Goal: Task Accomplishment & Management: Manage account settings

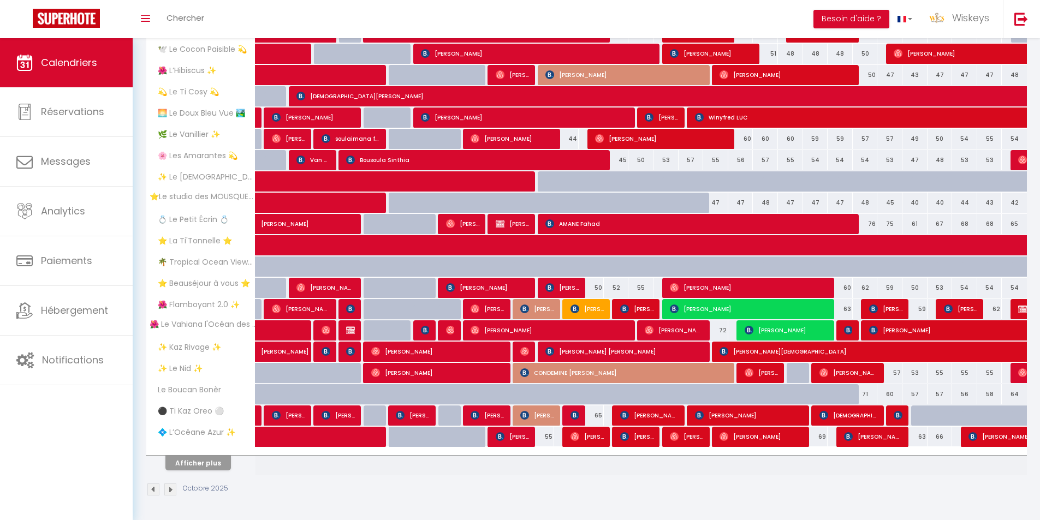
scroll to position [205, 0]
click at [213, 460] on button "Afficher plus" at bounding box center [197, 463] width 65 height 15
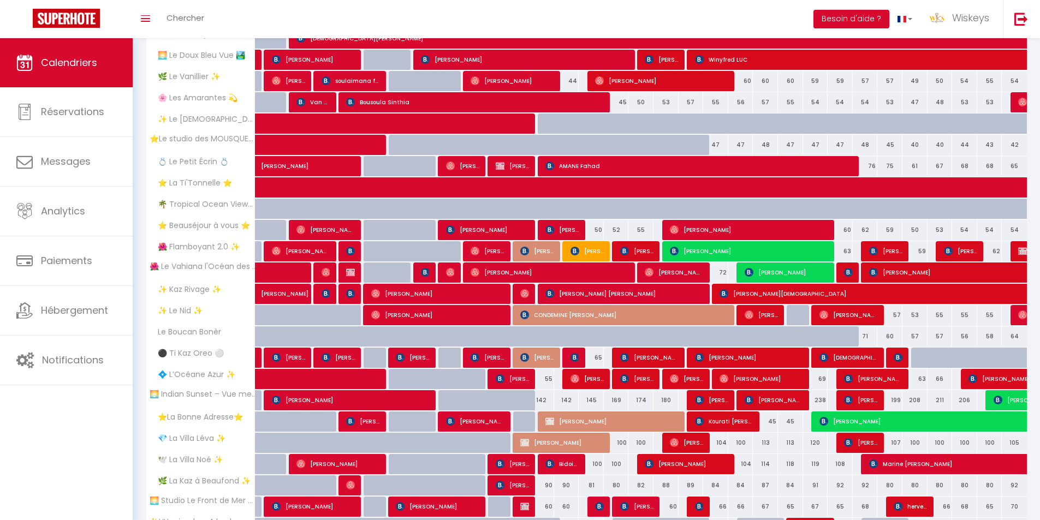
scroll to position [314, 0]
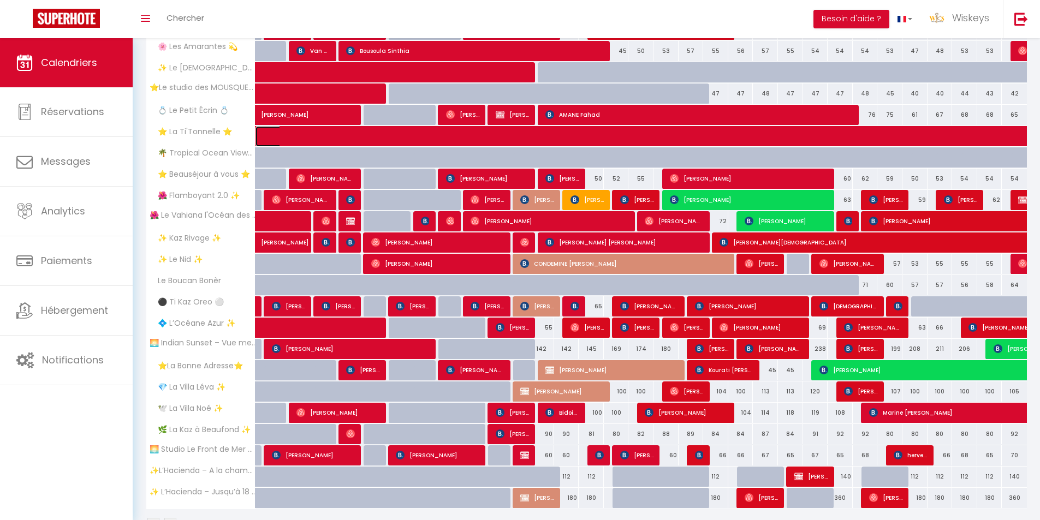
click at [542, 135] on span at bounding box center [786, 136] width 1029 height 21
select select "OK"
select select "1"
select select "0"
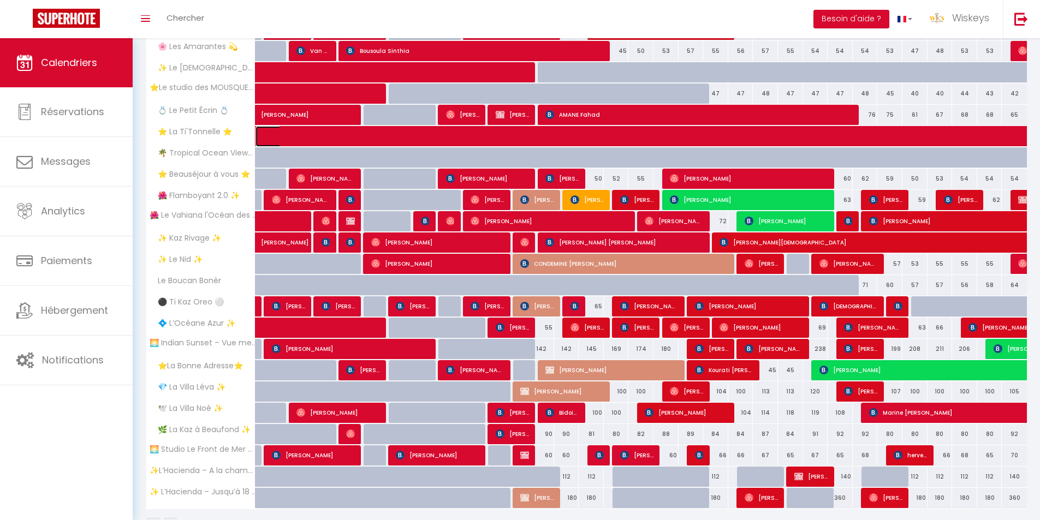
select select "1"
select select
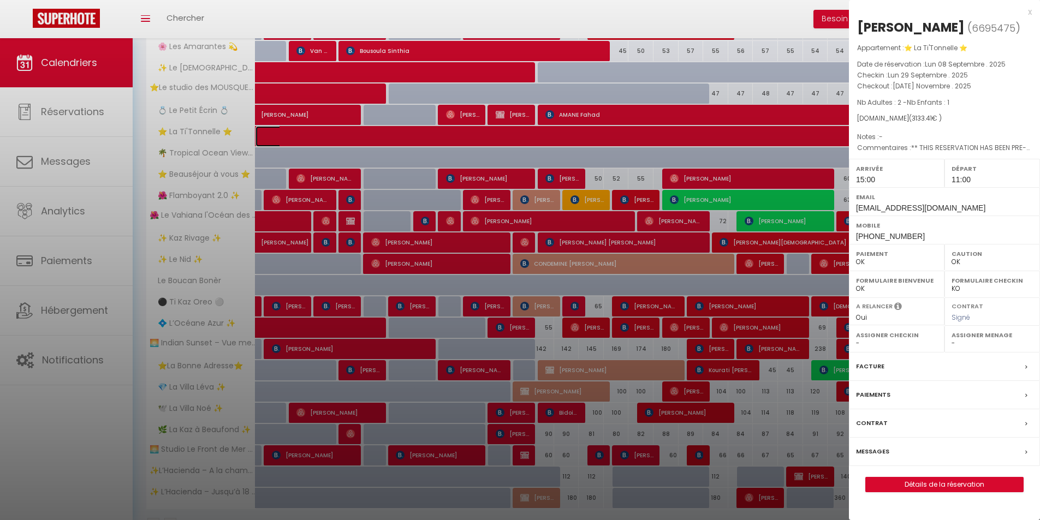
select select "47294"
select select "35951"
click at [905, 232] on span "[PHONE_NUMBER]" at bounding box center [890, 236] width 69 height 9
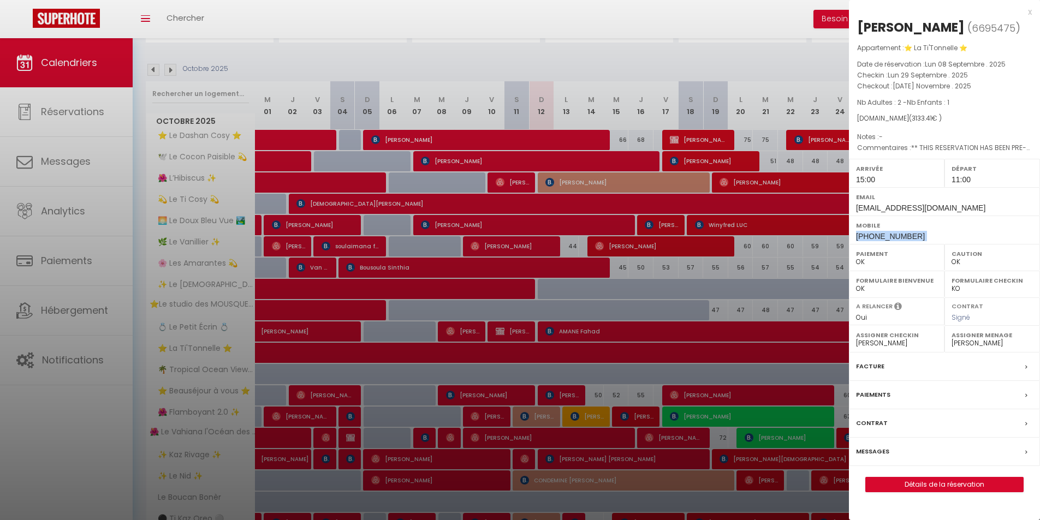
scroll to position [96, 0]
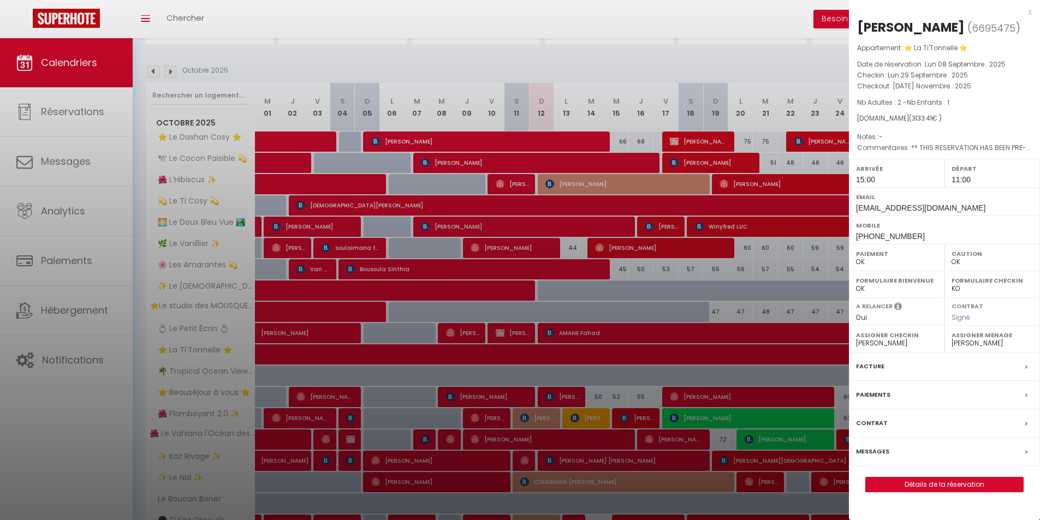
click at [871, 451] on label "Messages" at bounding box center [872, 451] width 33 height 11
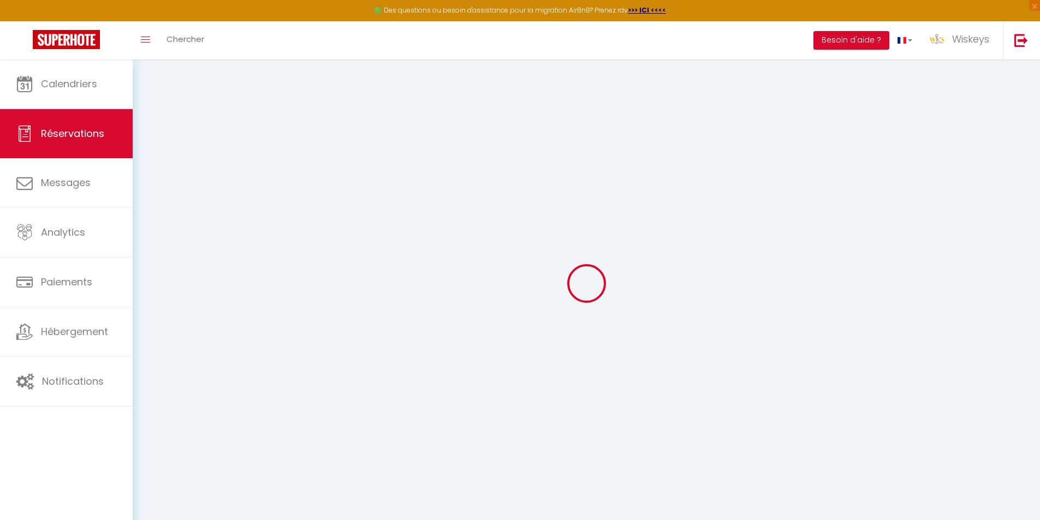
select select
checkbox input "false"
type textarea "** THIS RESERVATION HAS BEEN PRE-PAID ** BOOKING NOTE : Payment charge is EUR 3…"
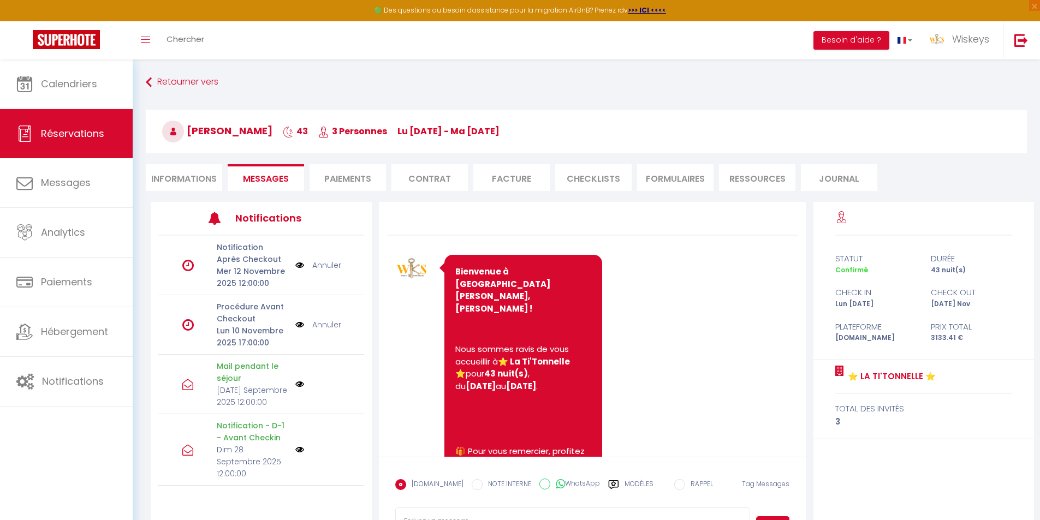
scroll to position [2918, 0]
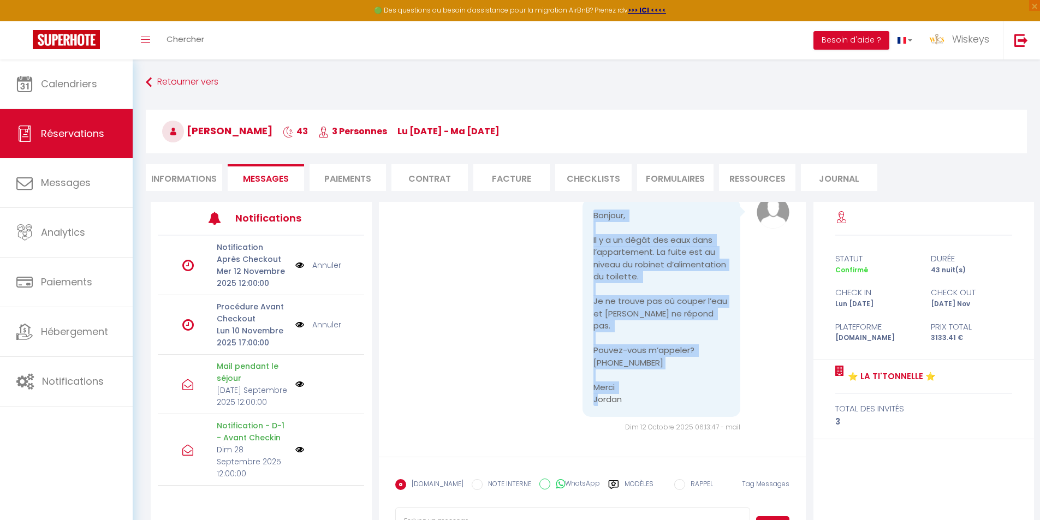
drag, startPoint x: 635, startPoint y: 401, endPoint x: 566, endPoint y: 243, distance: 171.8
click at [566, 243] on div "Bonjour, Il y a un dégât des eaux dans l’appartement. La fuite est au niveau du…" at bounding box center [652, 311] width 197 height 224
copy pre "Bonjour, Il y a un dégât des eaux dans l’appartement. La fuite est au niveau du…"
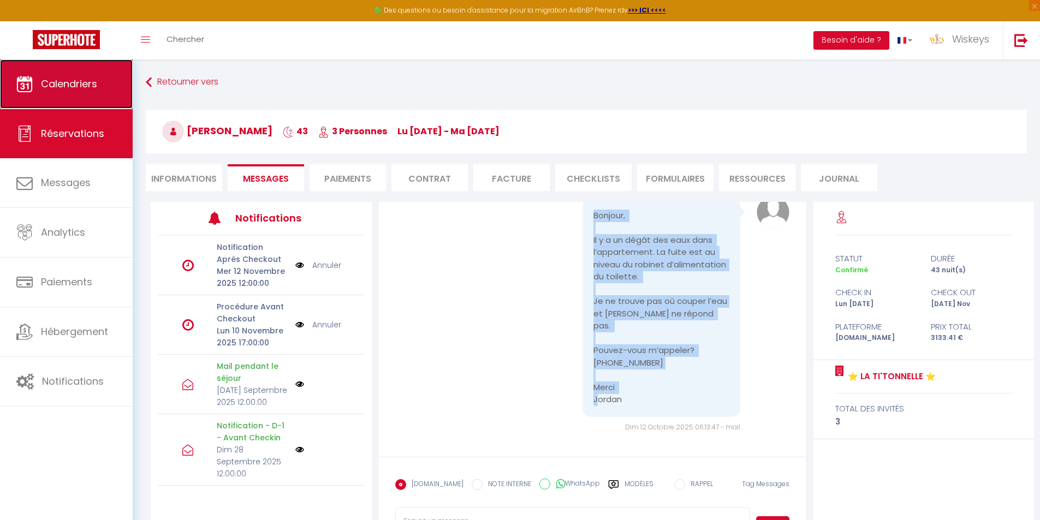
click at [75, 69] on link "Calendriers" at bounding box center [66, 83] width 133 height 49
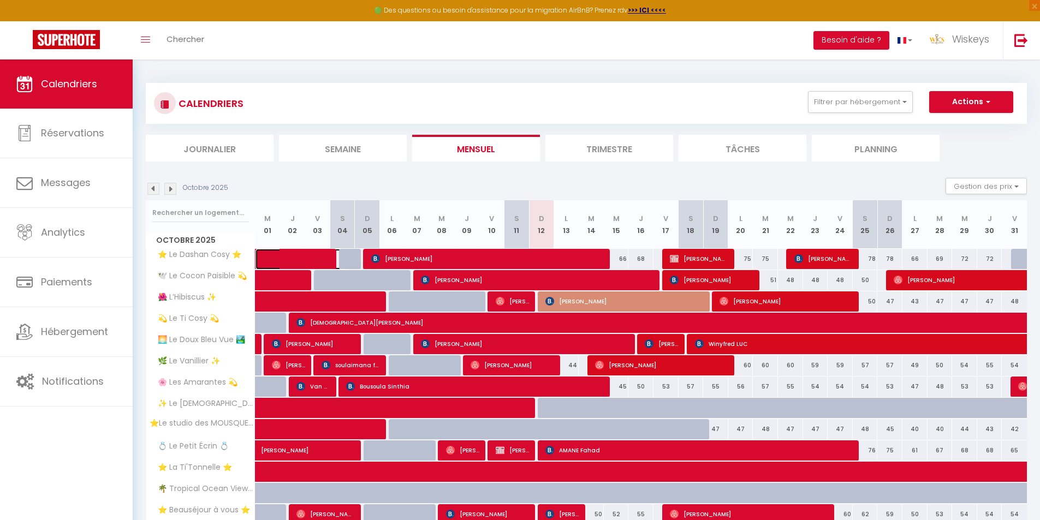
click at [330, 253] on span at bounding box center [309, 259] width 75 height 21
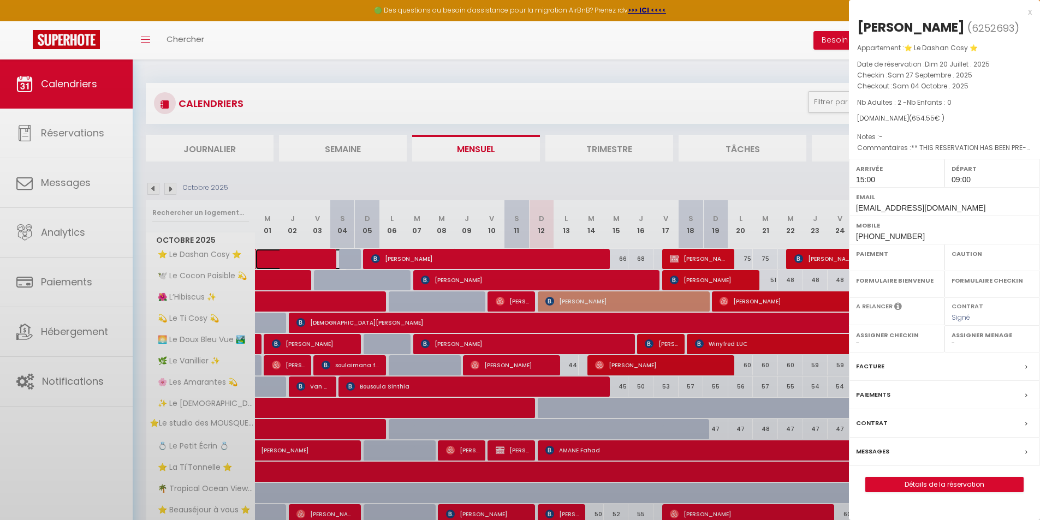
select select "OK"
select select "1"
select select "0"
select select "1"
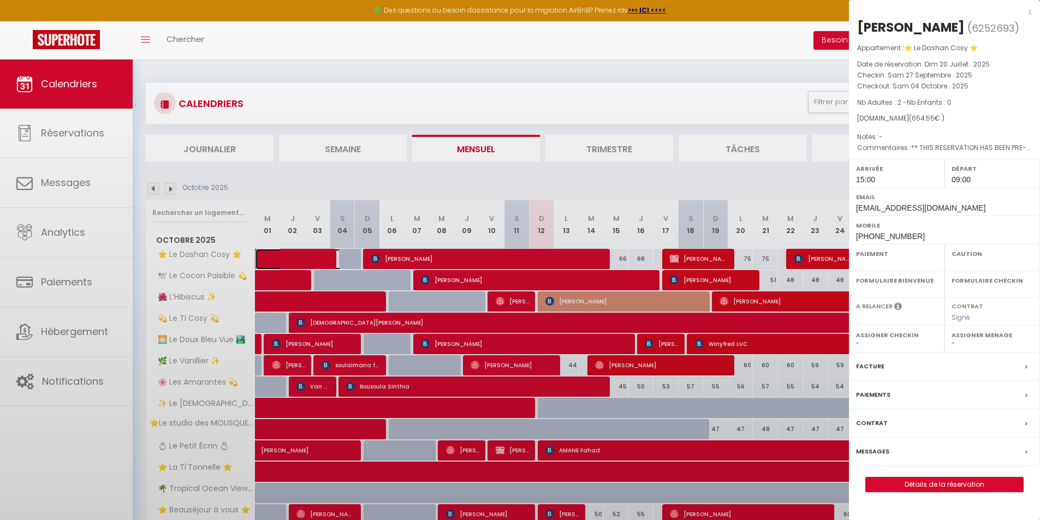
select select
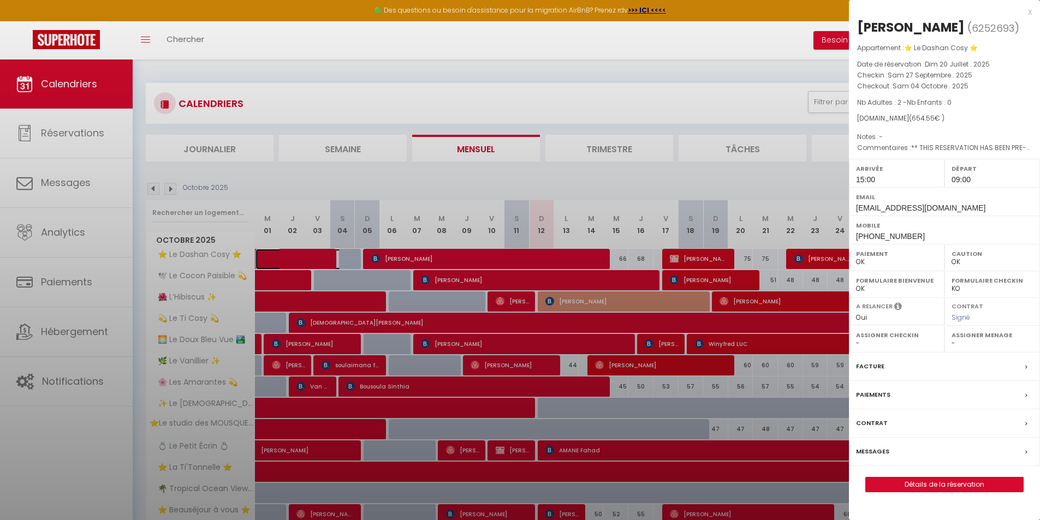
select select "40825"
select select "3879"
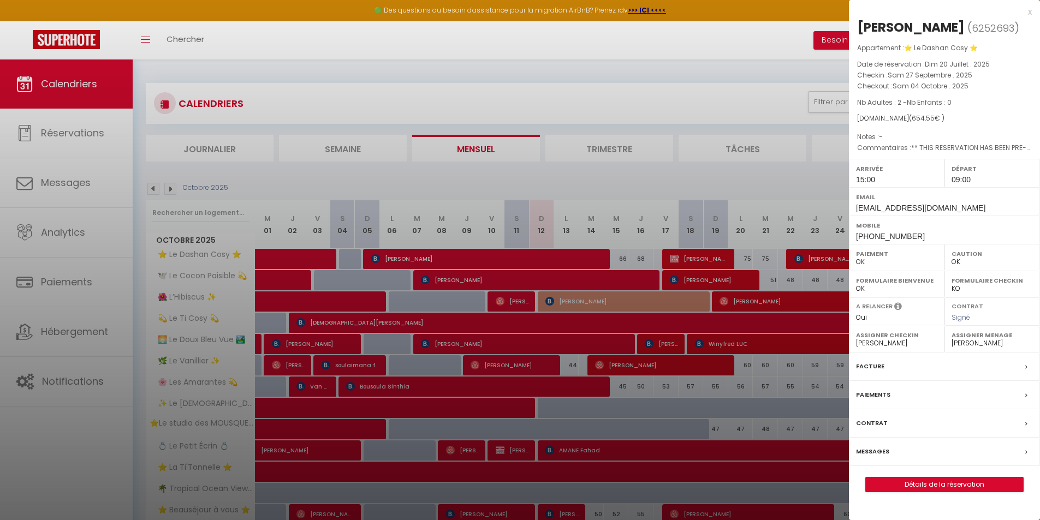
click at [441, 290] on div at bounding box center [520, 260] width 1040 height 520
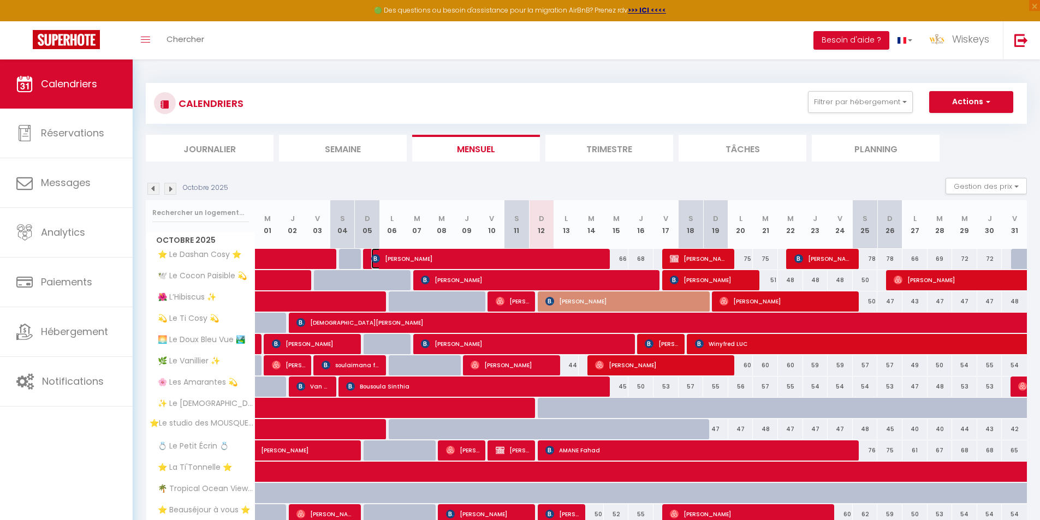
click at [465, 259] on span "[PERSON_NAME]" at bounding box center [488, 258] width 234 height 21
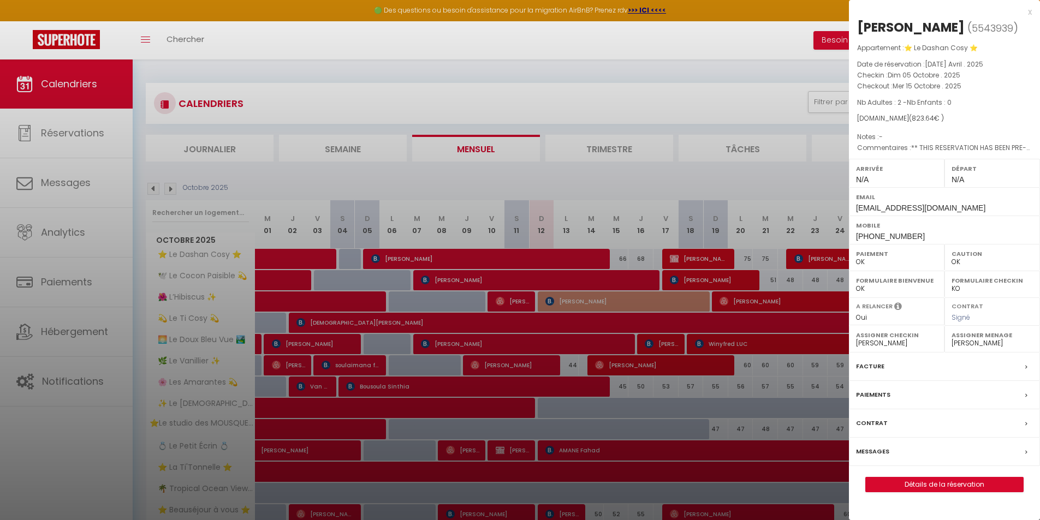
click at [471, 302] on div at bounding box center [520, 260] width 1040 height 520
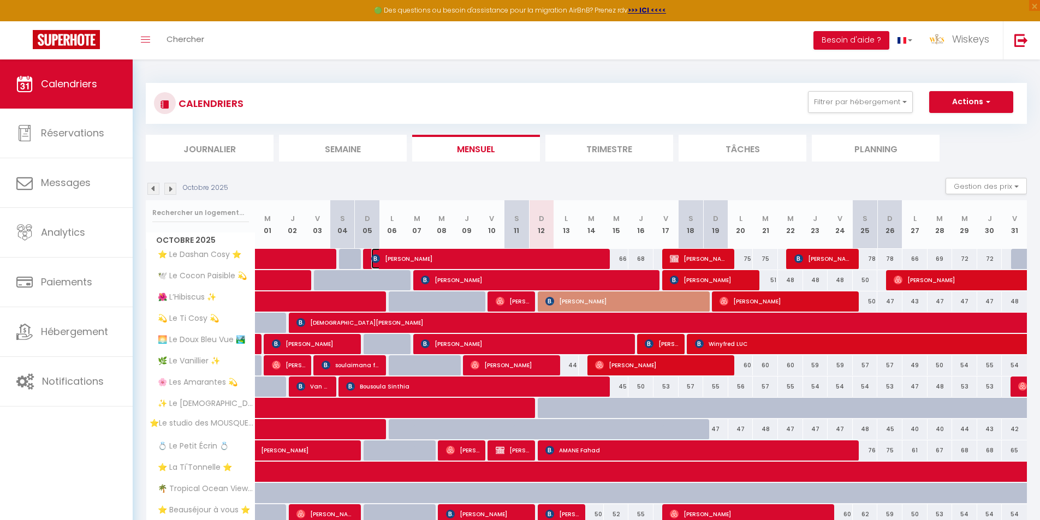
click at [555, 257] on span "[PERSON_NAME]" at bounding box center [488, 258] width 234 height 21
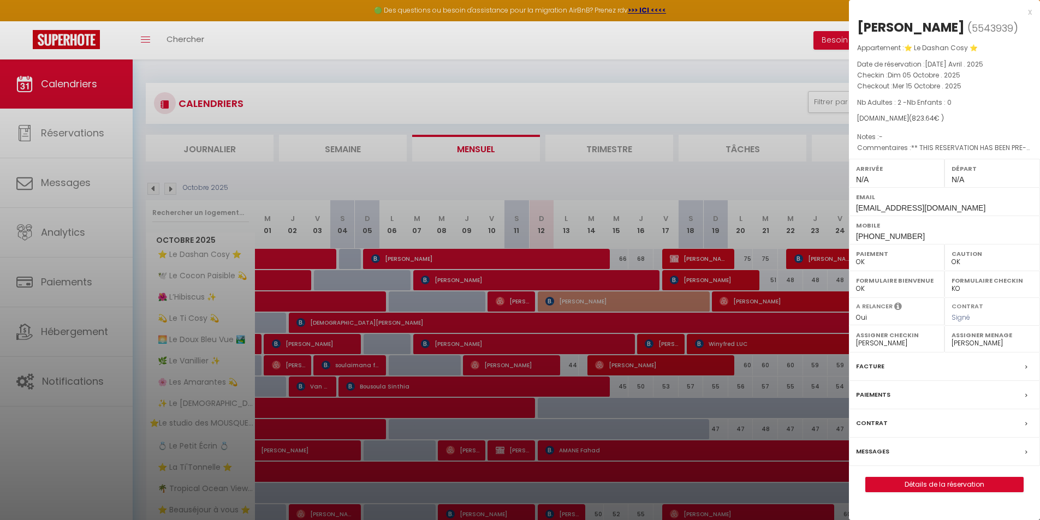
click at [682, 261] on div at bounding box center [520, 260] width 1040 height 520
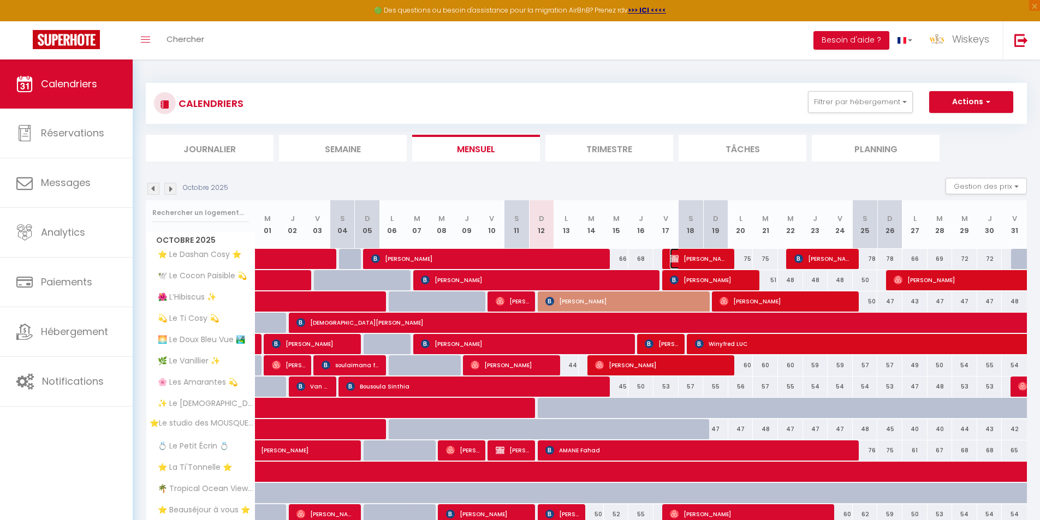
click at [682, 261] on span "[PERSON_NAME]" at bounding box center [699, 258] width 58 height 21
select select "KO"
select select
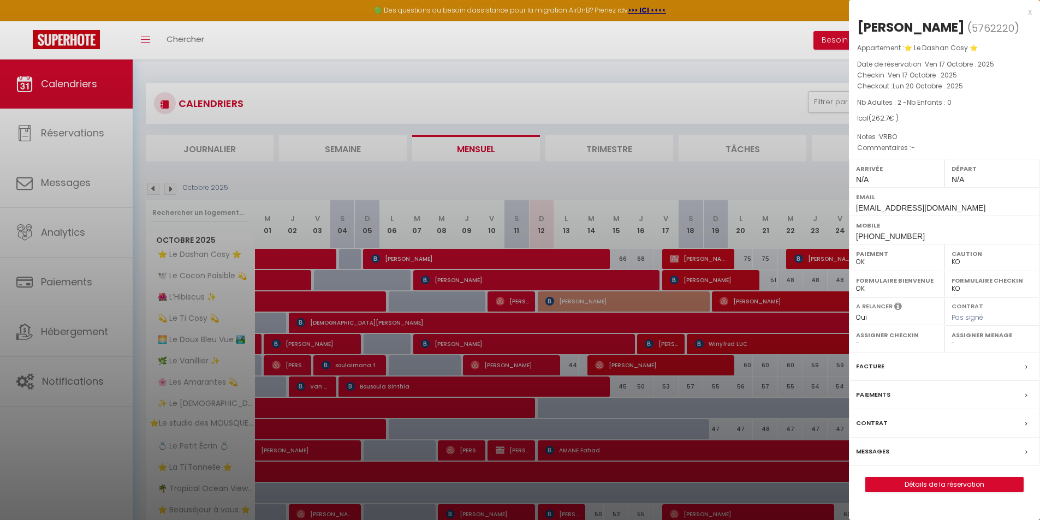
click at [677, 311] on div at bounding box center [520, 260] width 1040 height 520
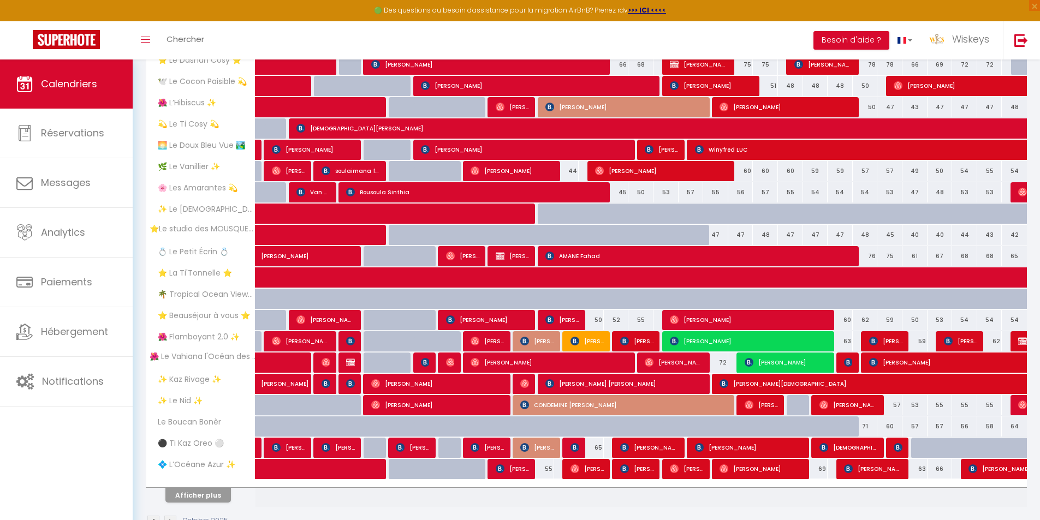
scroll to position [226, 0]
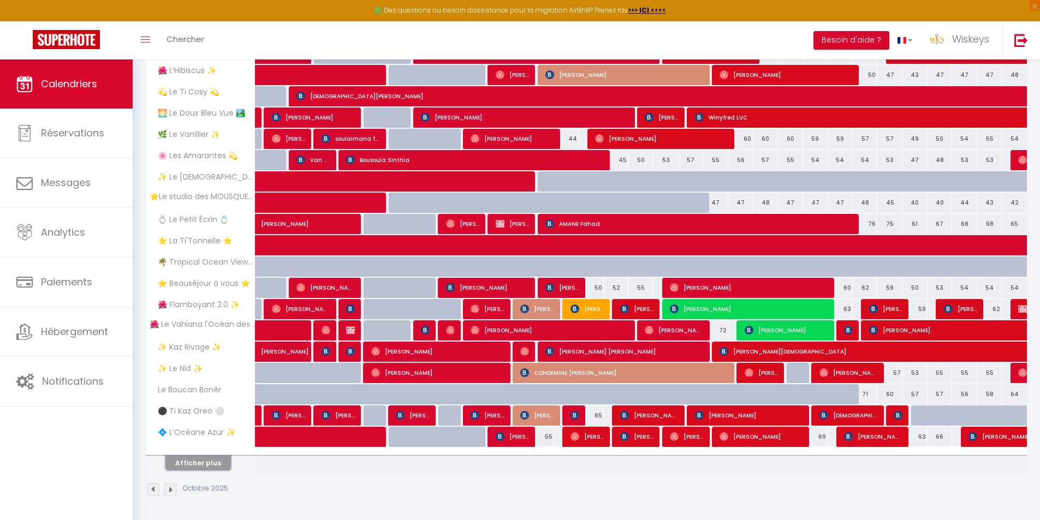
click at [195, 460] on button "Afficher plus" at bounding box center [197, 463] width 65 height 15
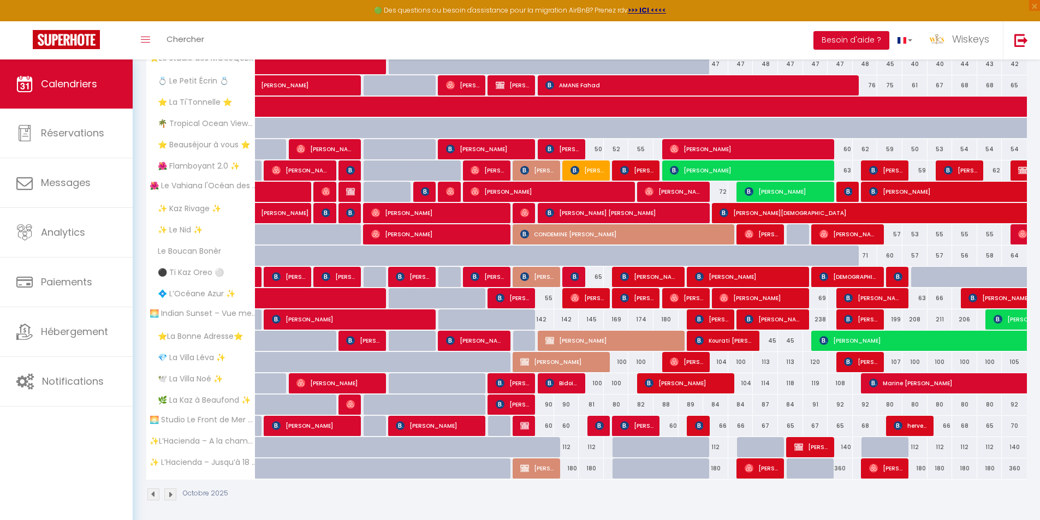
scroll to position [370, 0]
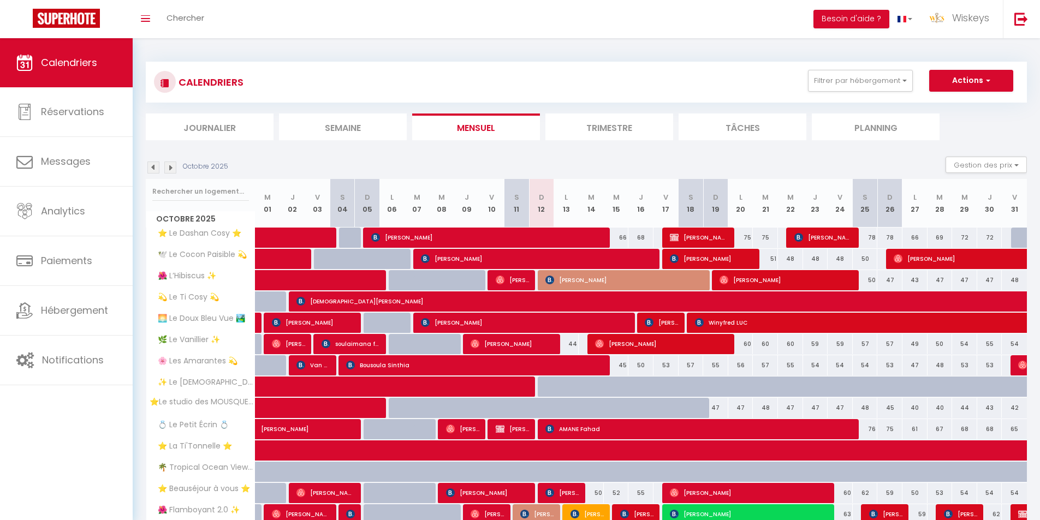
click at [247, 126] on li "Journalier" at bounding box center [210, 127] width 128 height 27
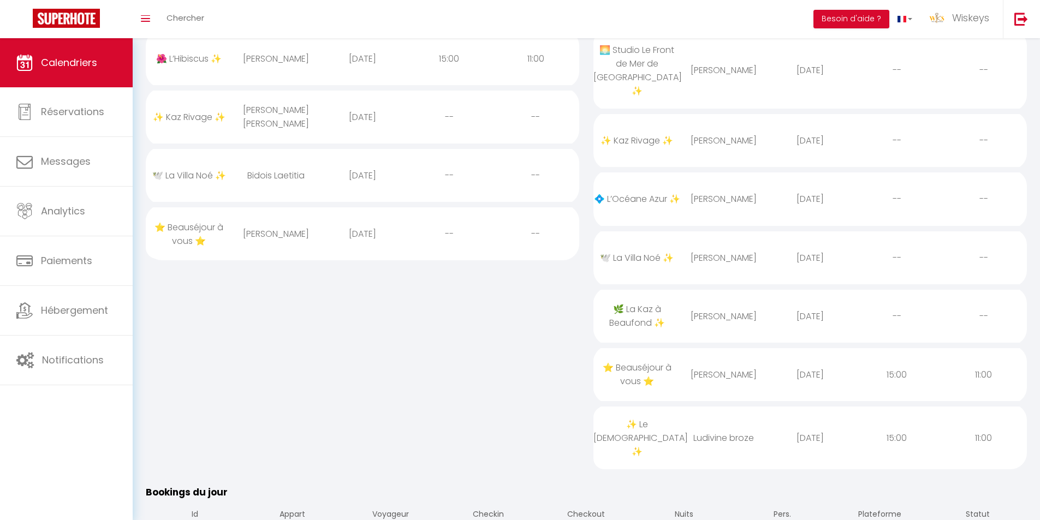
scroll to position [327, 0]
